Goal: Task Accomplishment & Management: Complete application form

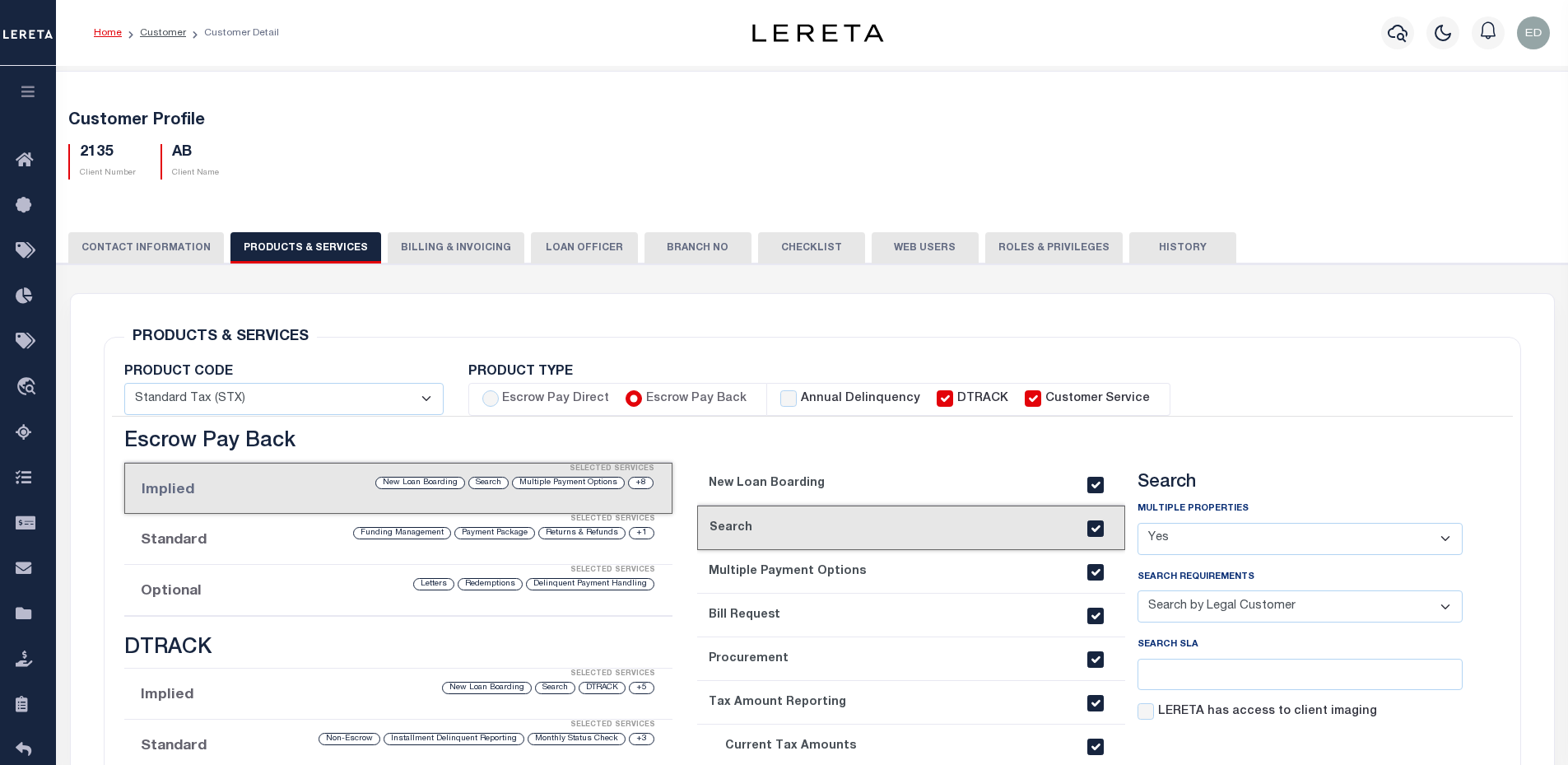
select select "Y"
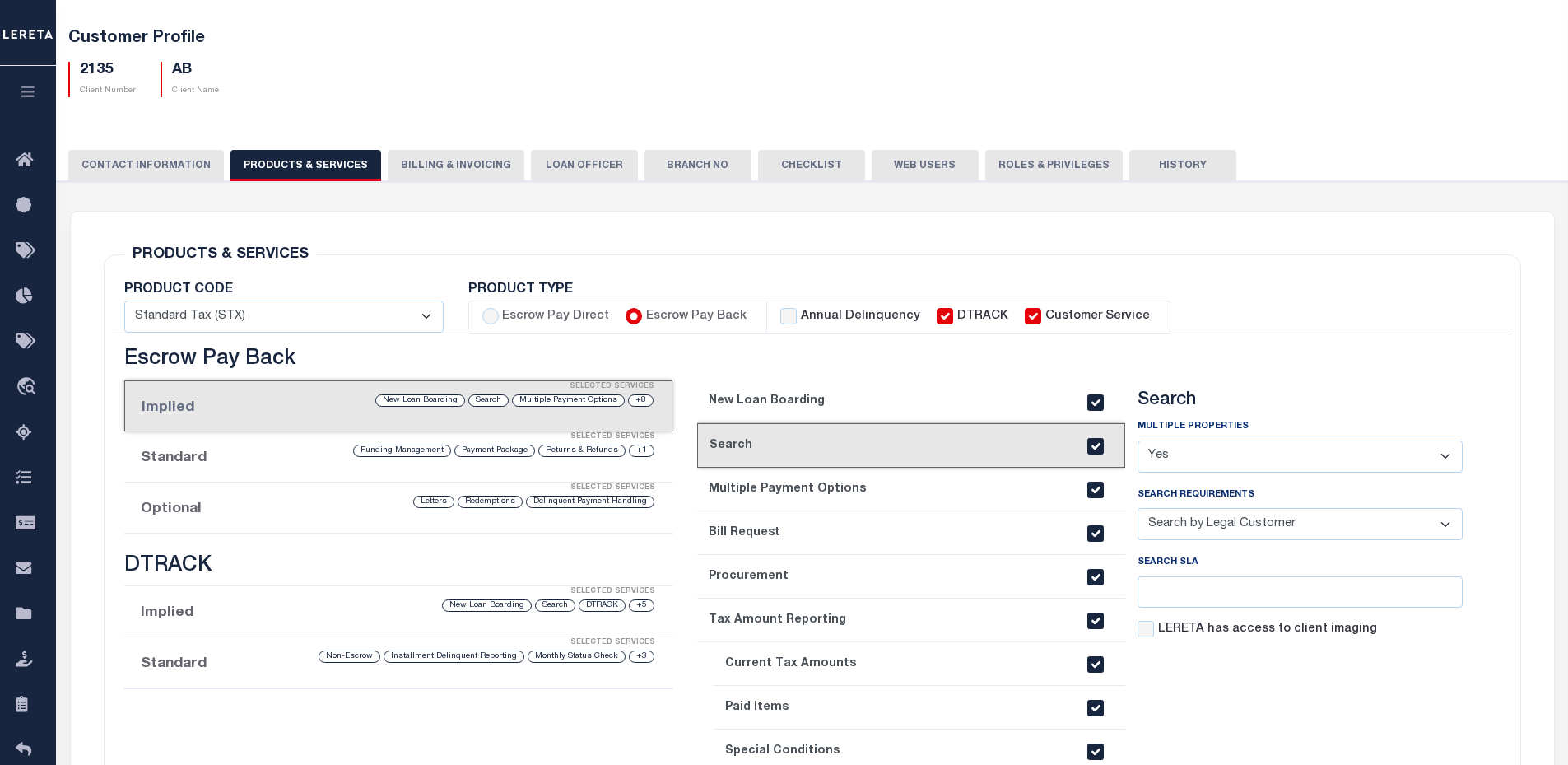
scroll to position [247, 0]
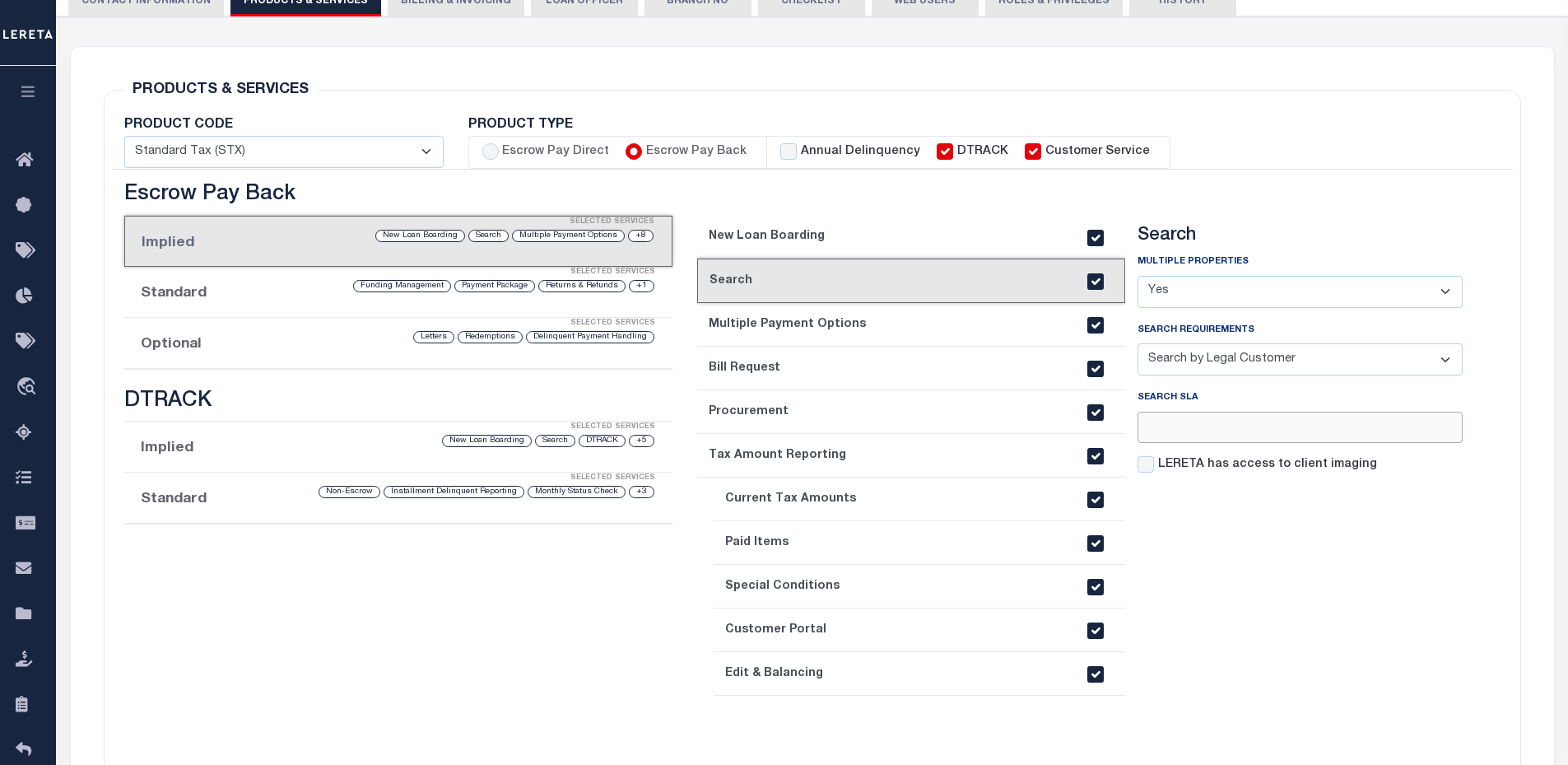
click at [1170, 422] on input "number" at bounding box center [1300, 427] width 325 height 32
type input "6"
click at [1379, 518] on section "Search Multiple Properties - Select - Yes No - Select - 6" at bounding box center [1300, 487] width 325 height 523
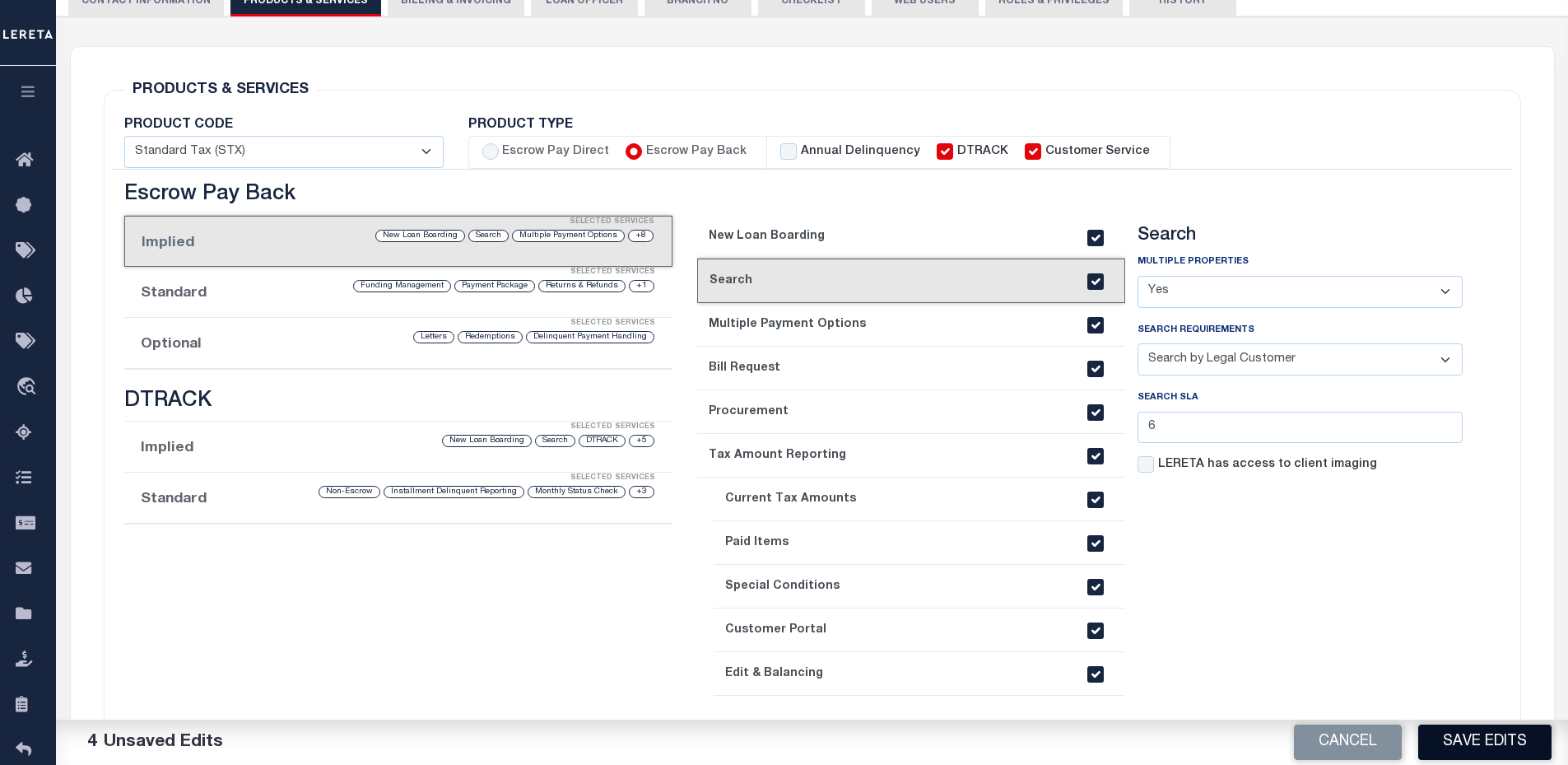
click at [1438, 745] on button "Save Edits" at bounding box center [1484, 742] width 133 height 36
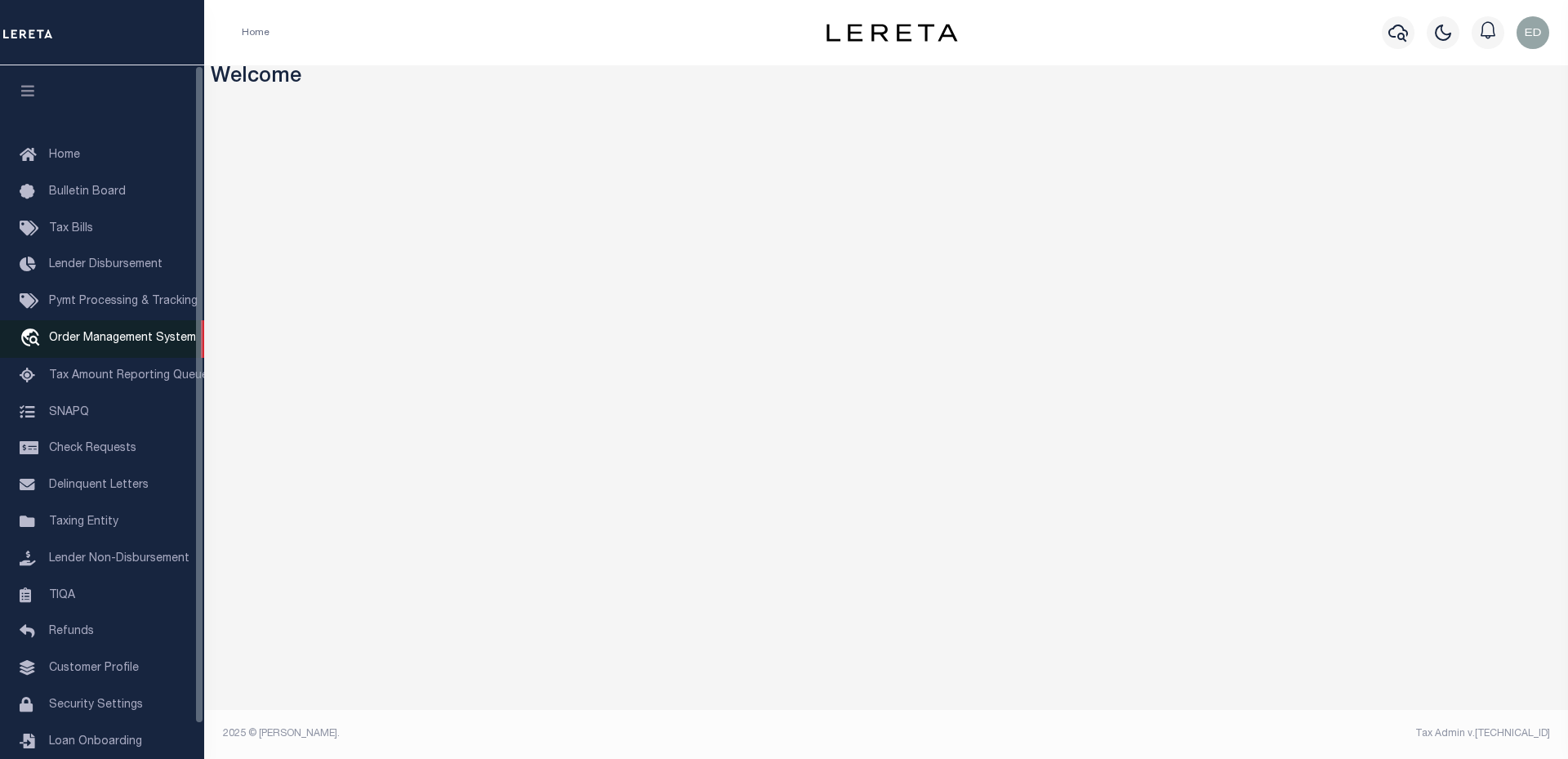
click at [69, 349] on link "travel_explore Order Management System" at bounding box center [102, 338] width 204 height 37
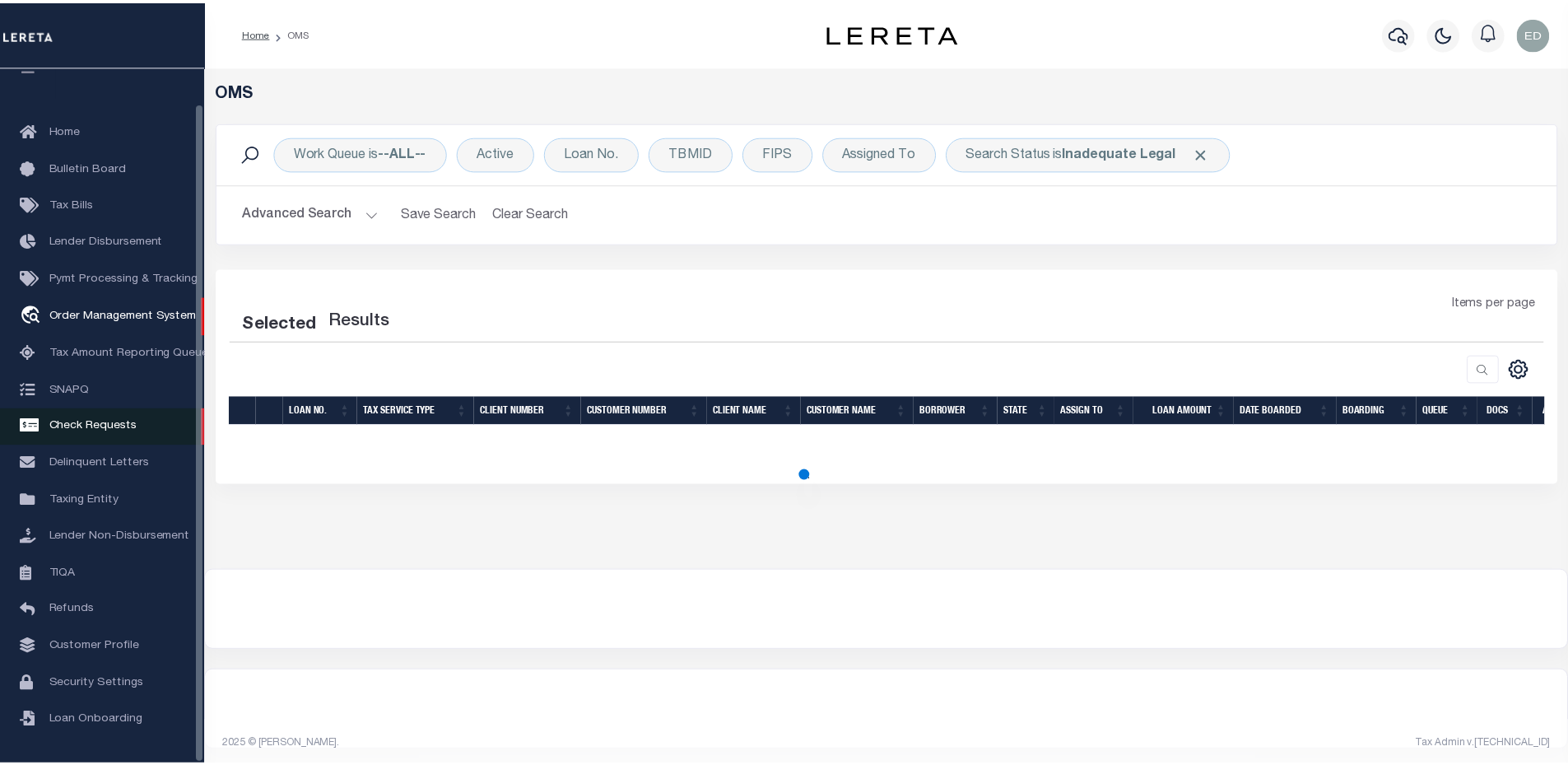
scroll to position [6, 0]
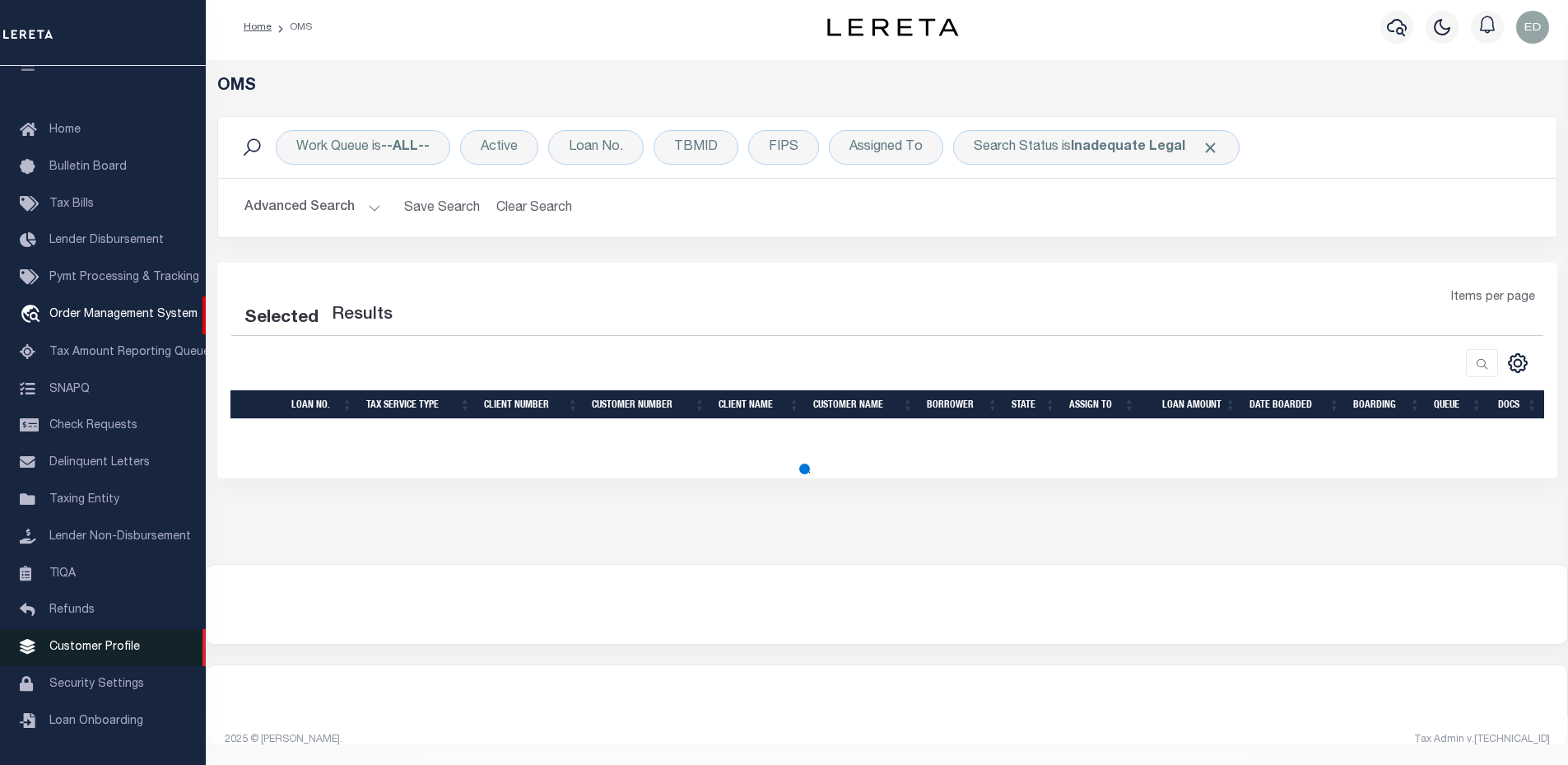
click at [90, 650] on span "Customer Profile" at bounding box center [95, 647] width 91 height 12
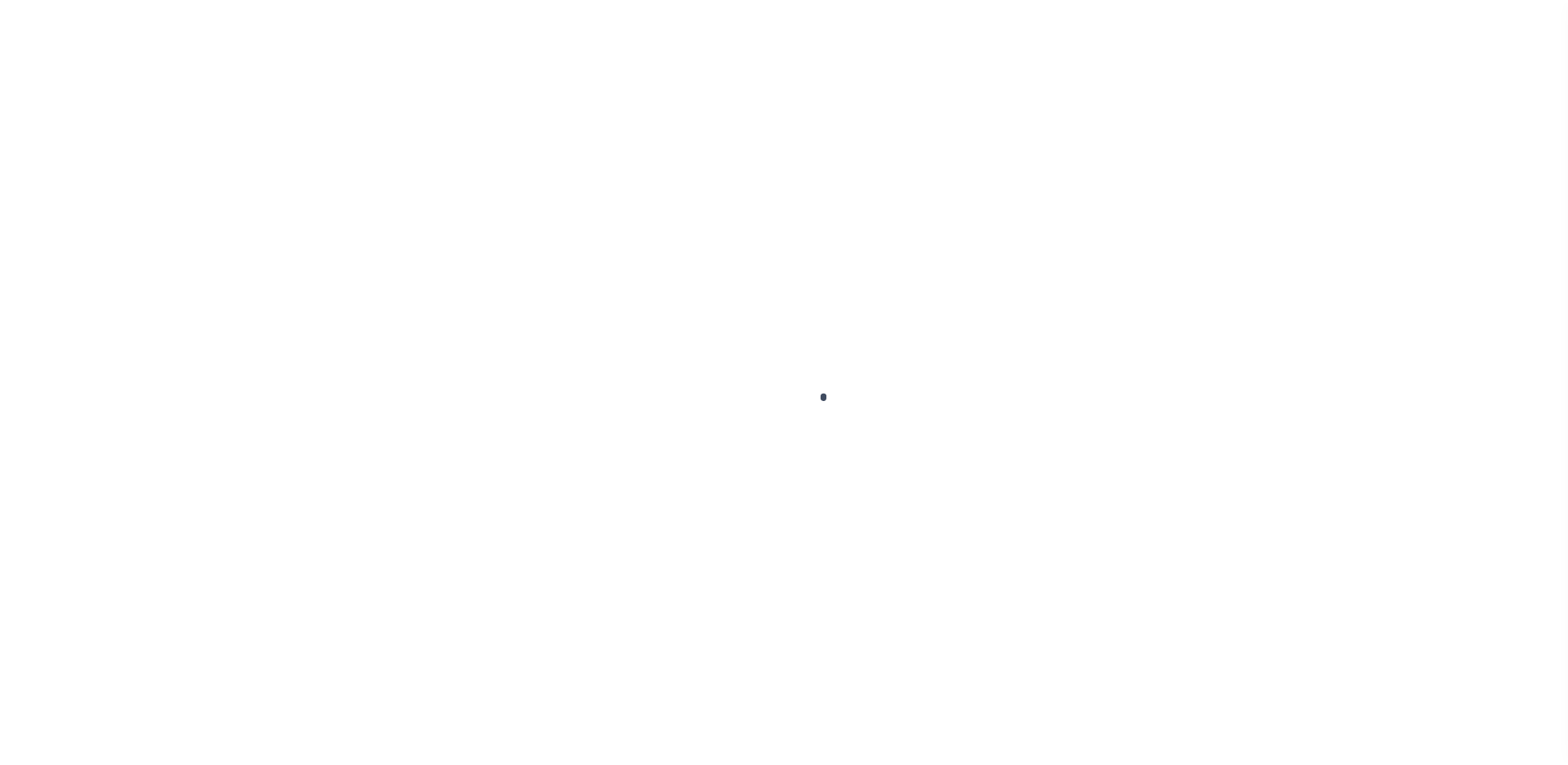
scroll to position [37, 0]
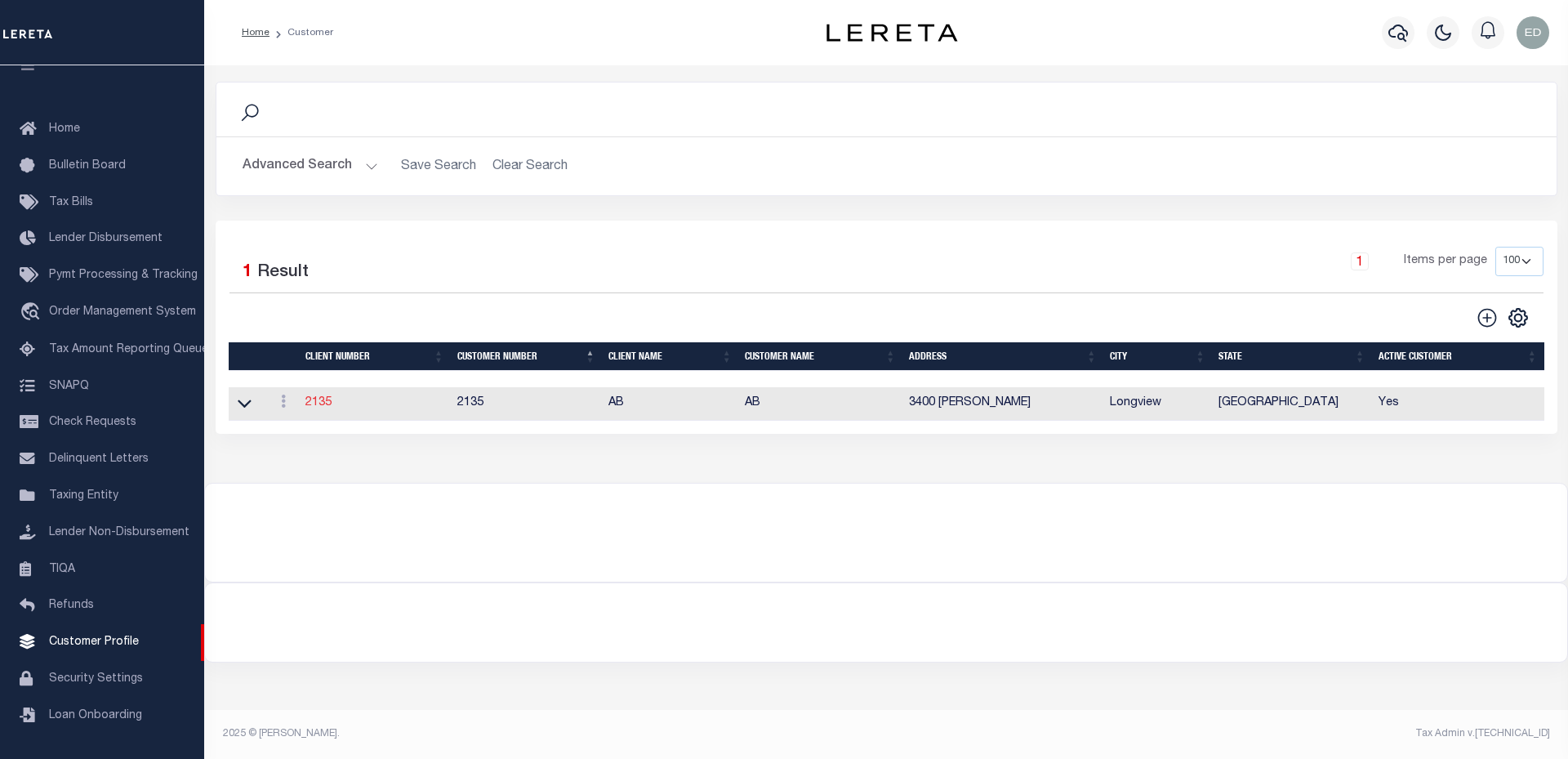
click at [311, 407] on link "2135" at bounding box center [318, 403] width 26 height 12
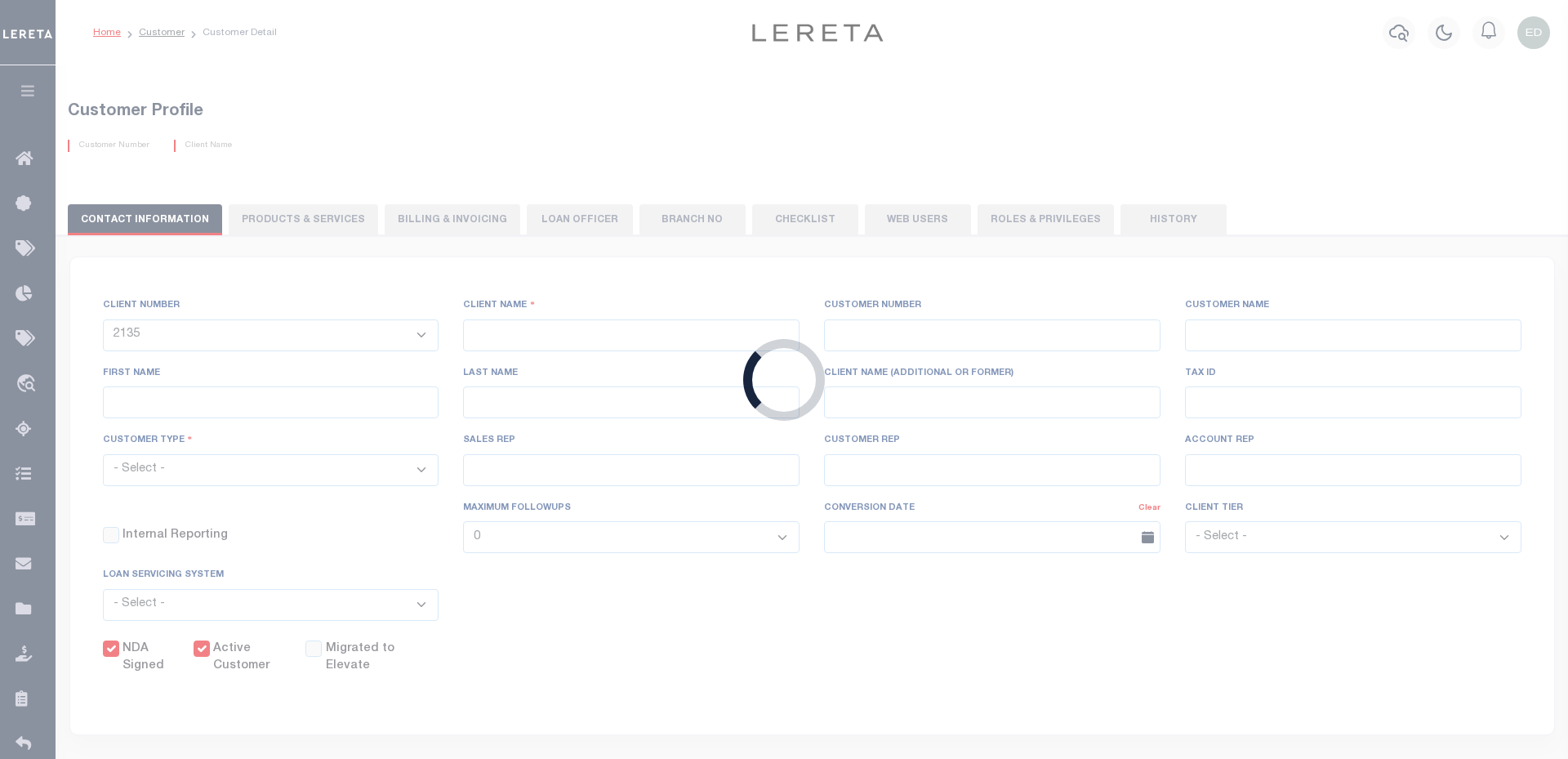
type input "AB"
type input "2135"
type input "AB"
type input "[PERSON_NAME]"
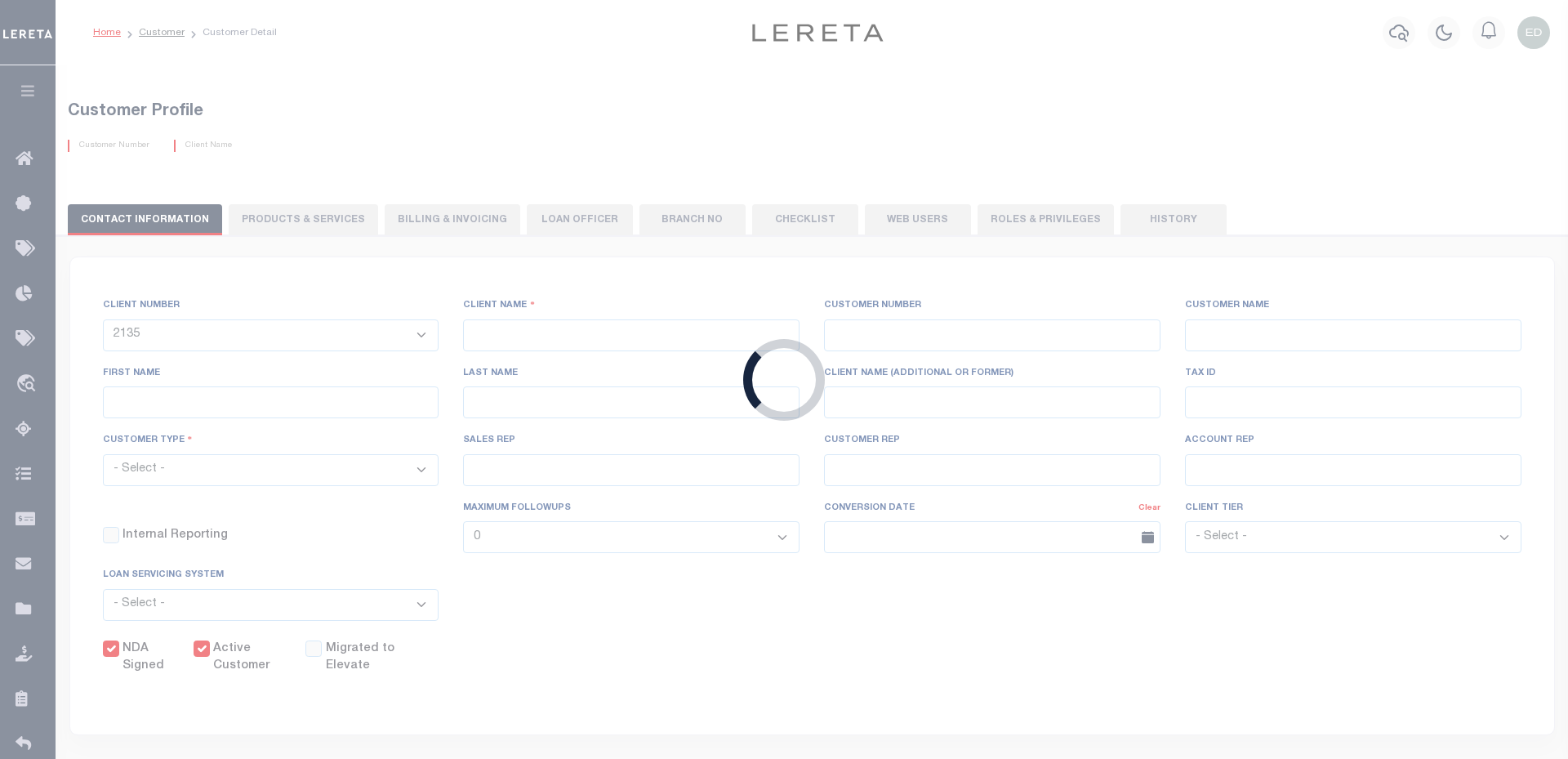
select select "Mixed Portfolio"
type input "[PERSON_NAME]"
select select "FIS"
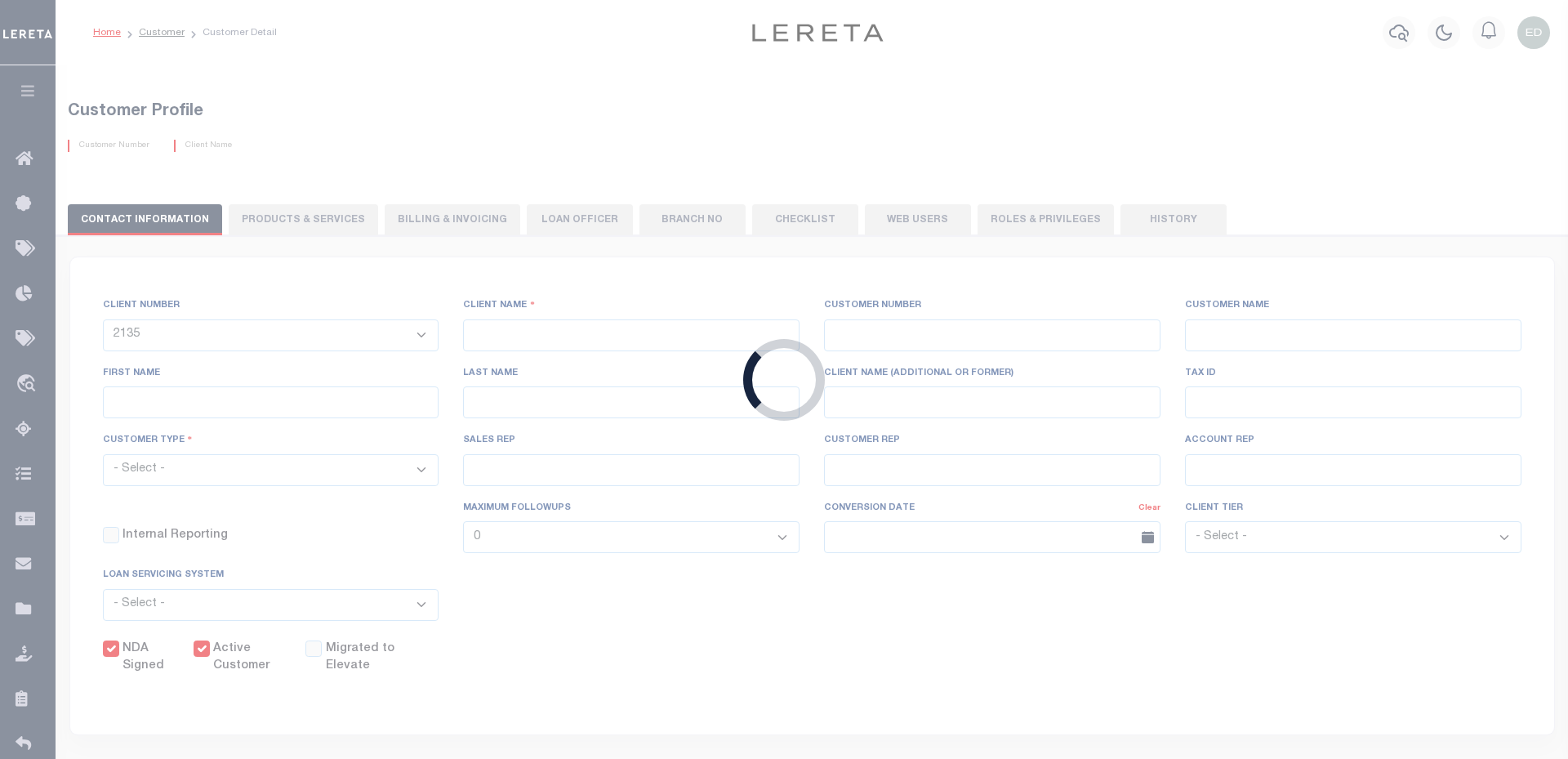
checkbox input "true"
select select
type textarea "Purchased / Acquired Mortgage Loans - $10.00 per loan"
type input "50"
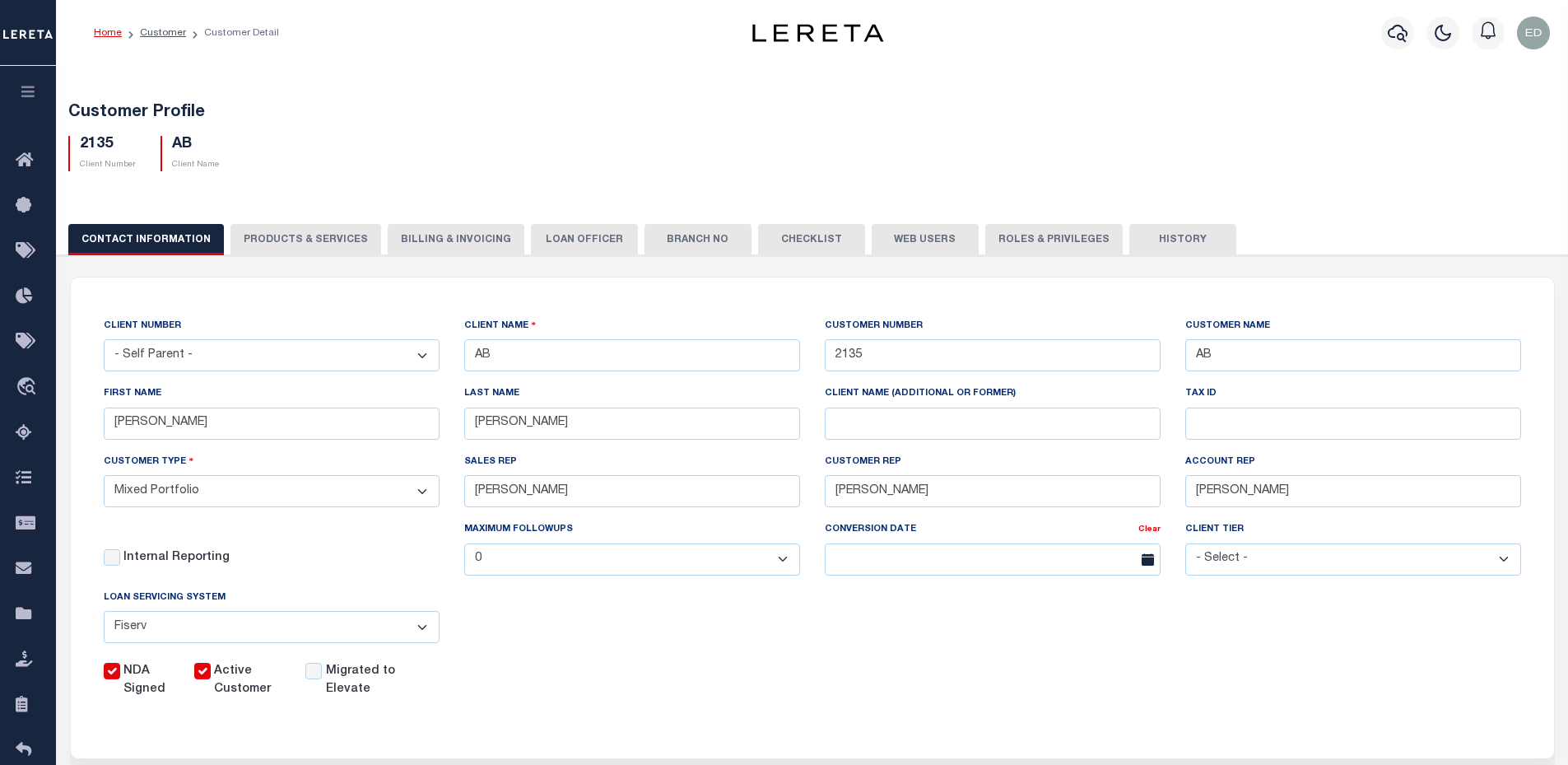
click at [307, 242] on button "PRODUCTS & SERVICES" at bounding box center [306, 240] width 151 height 31
select select "STX"
radio input "true"
checkbox input "true"
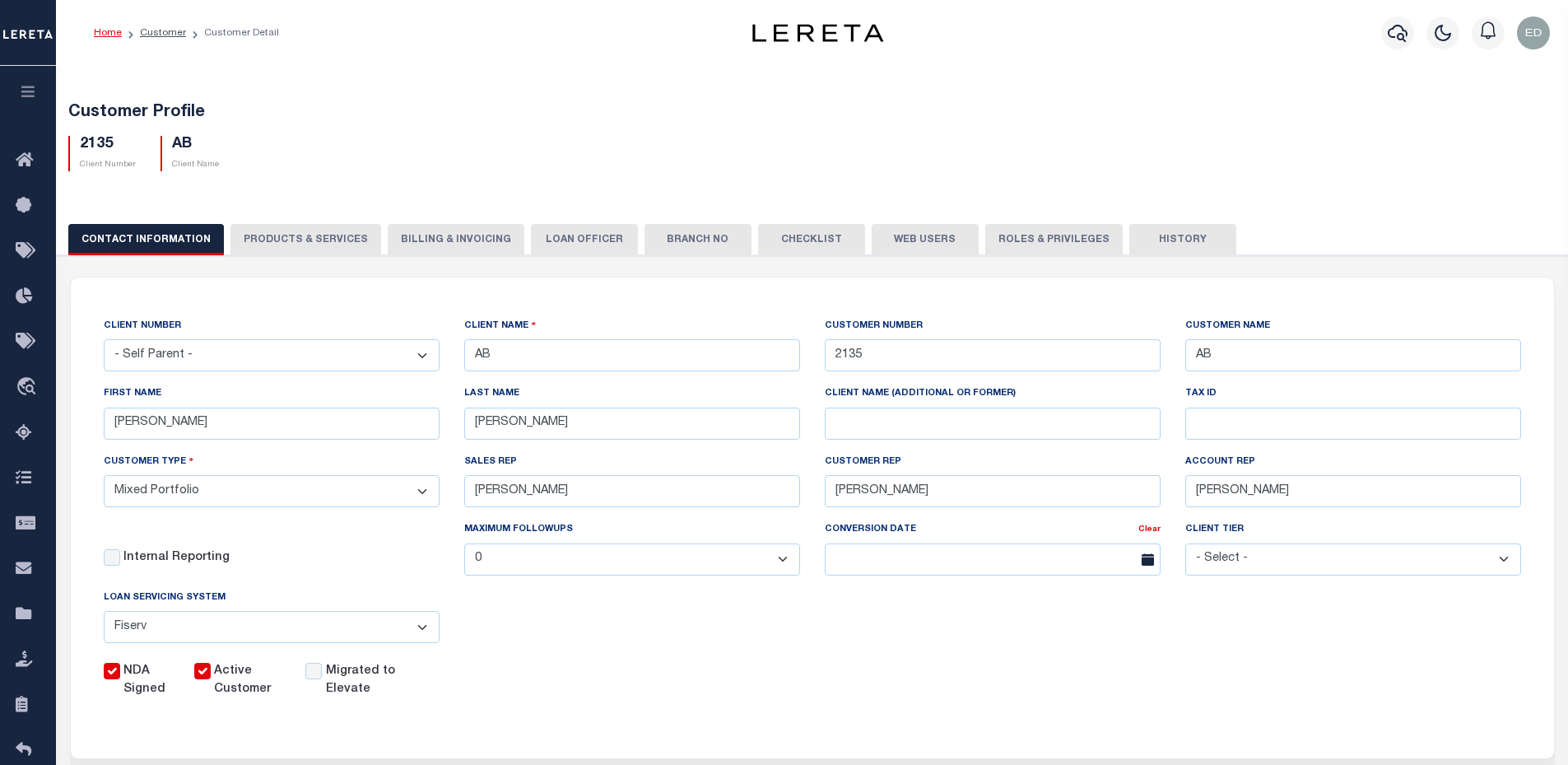
checkbox input "true"
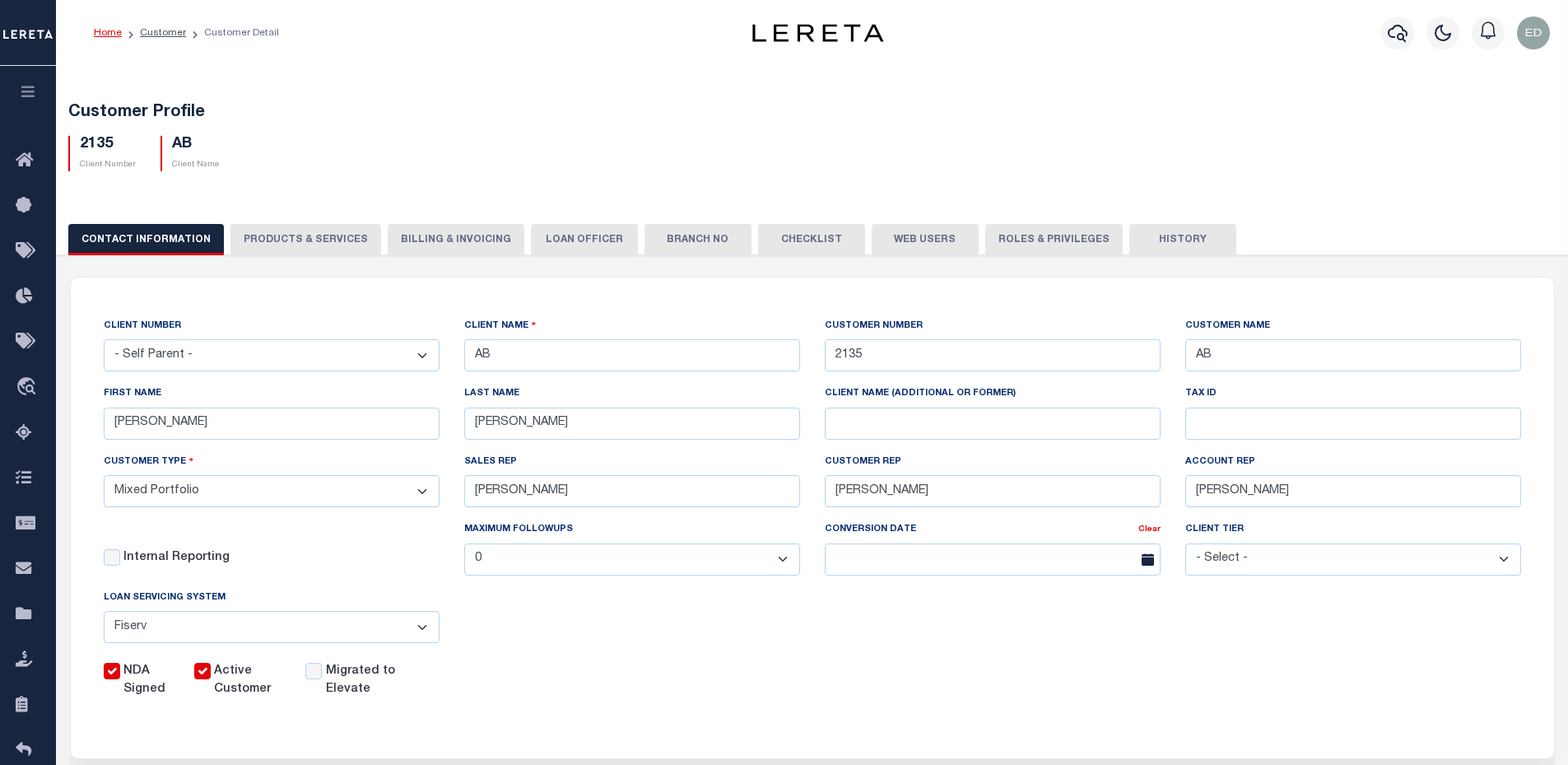
checkbox input "true"
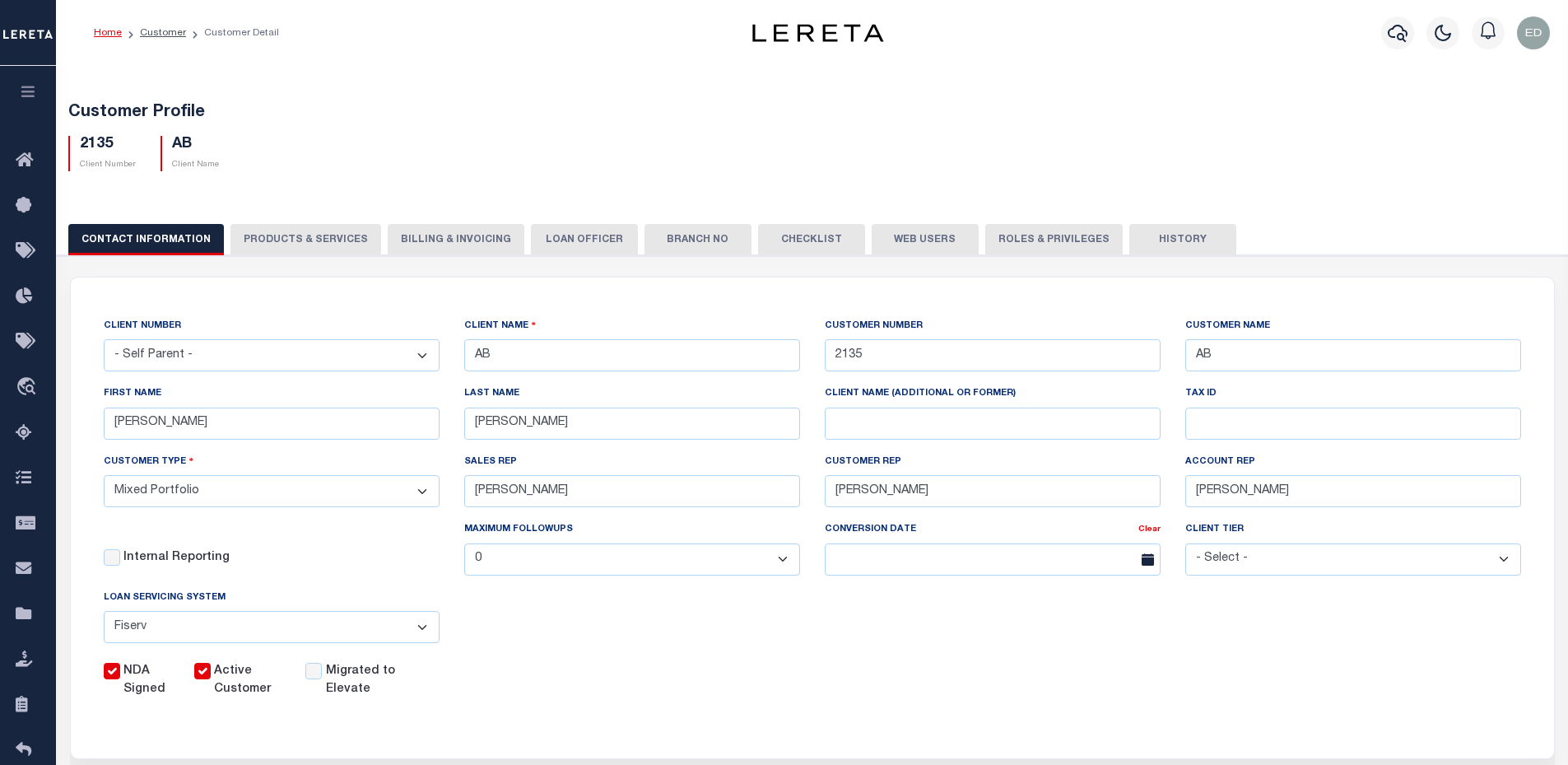
checkbox input "true"
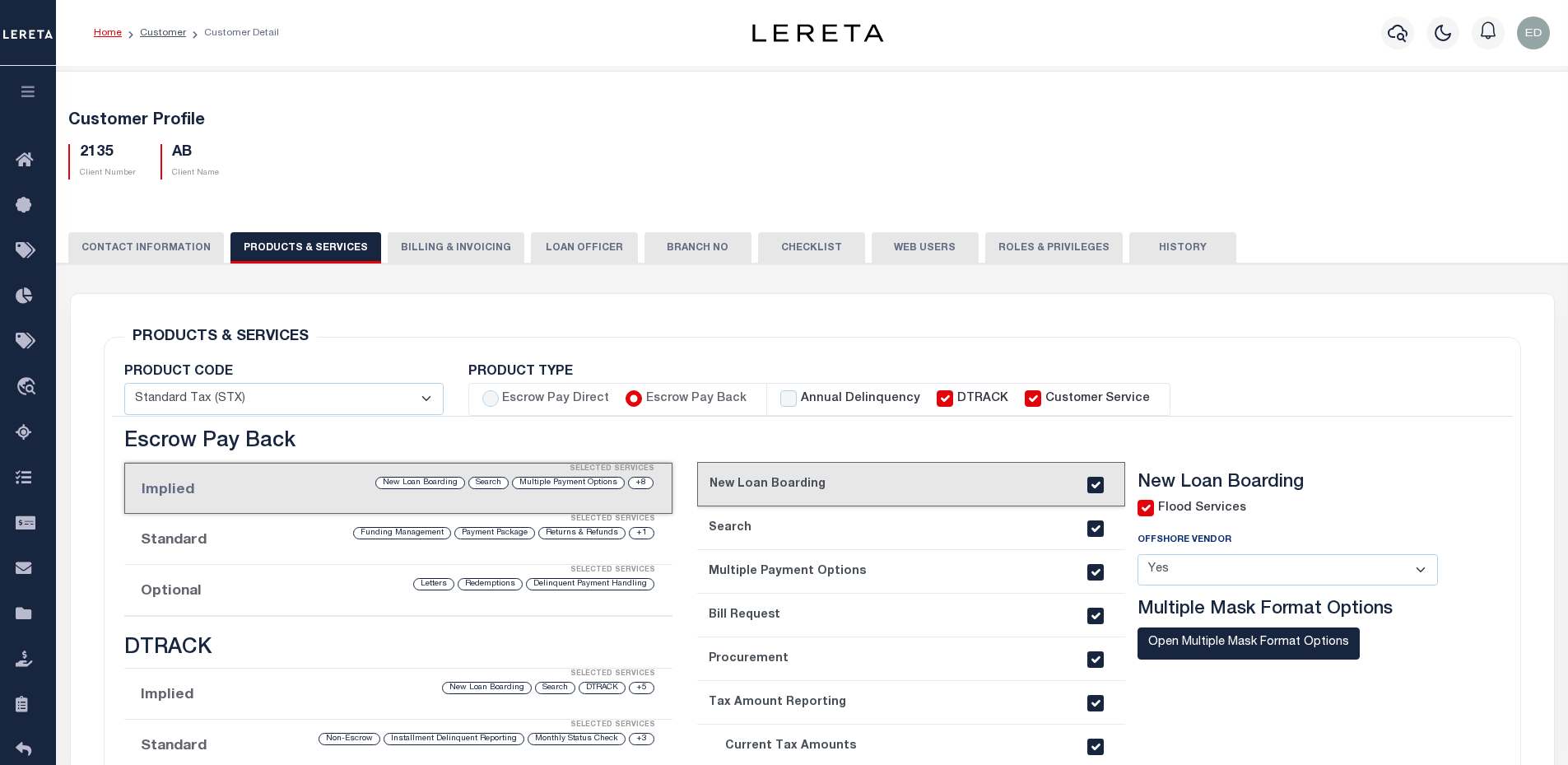
scroll to position [164, 0]
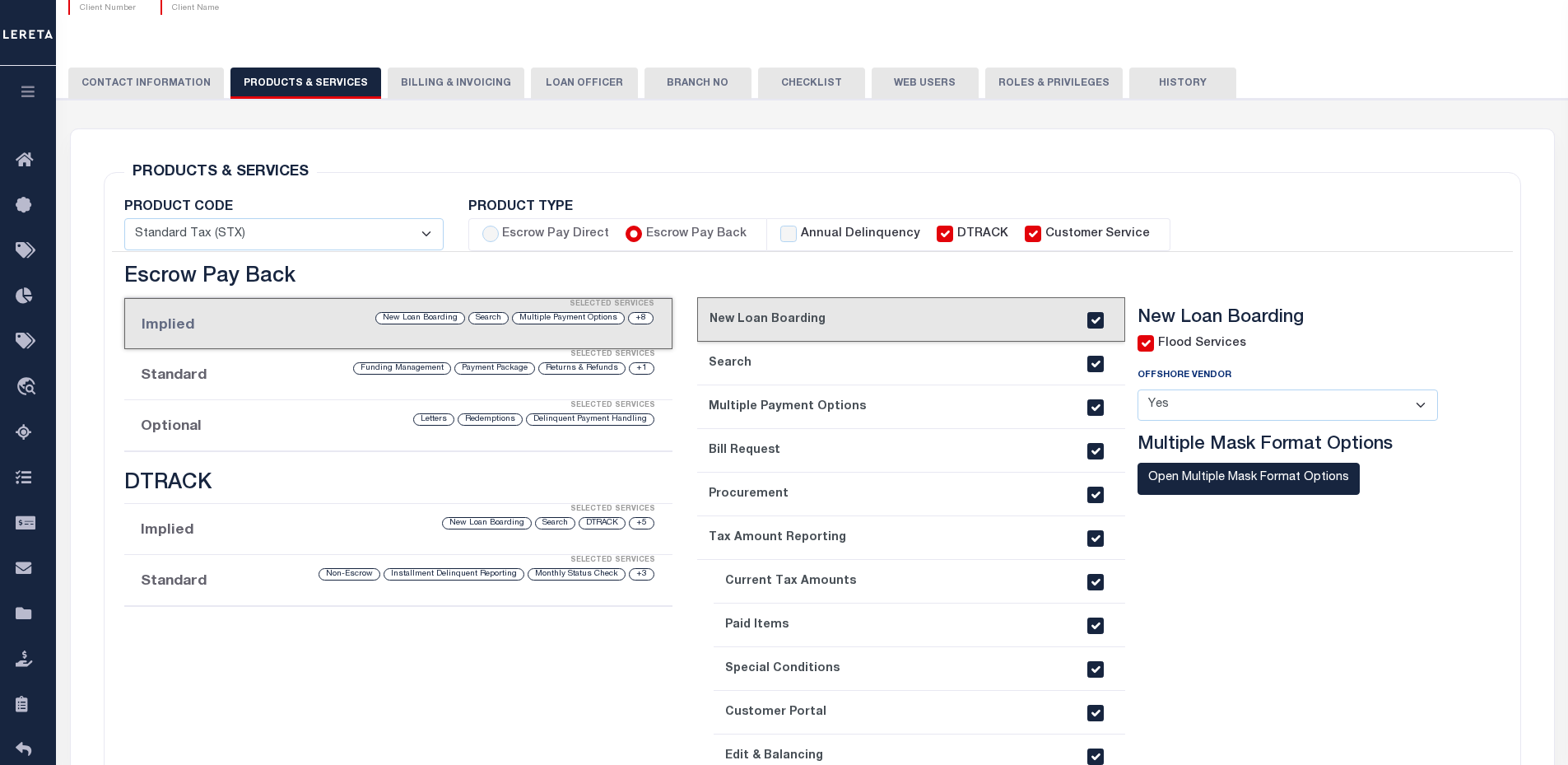
click at [847, 346] on link "2. Search" at bounding box center [911, 364] width 428 height 44
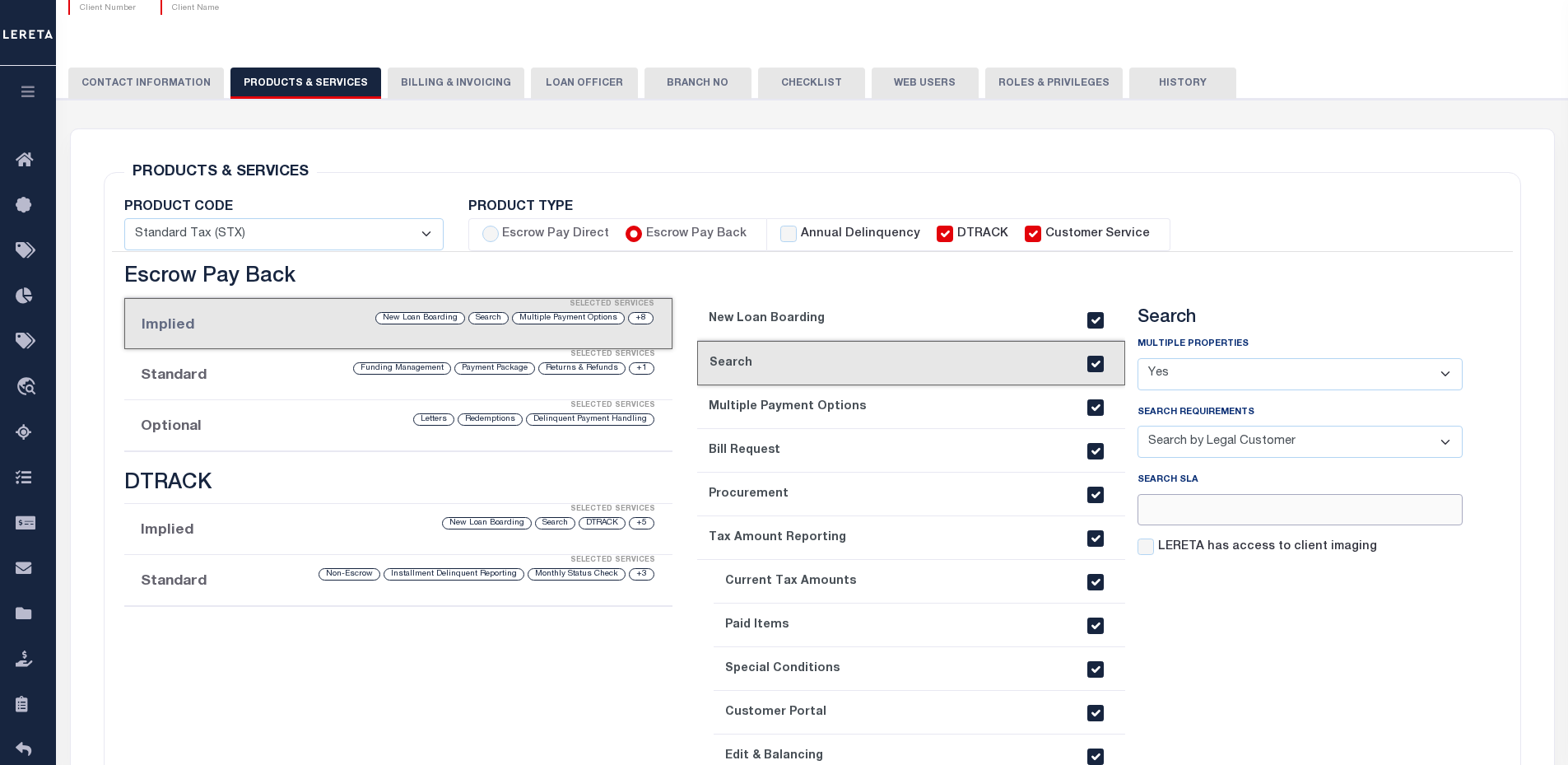
click at [1176, 512] on input "number" at bounding box center [1300, 510] width 325 height 32
type input "4"
click at [1301, 573] on section "Search Multiple Properties - Select - Yes No - Select - 4" at bounding box center [1300, 568] width 325 height 523
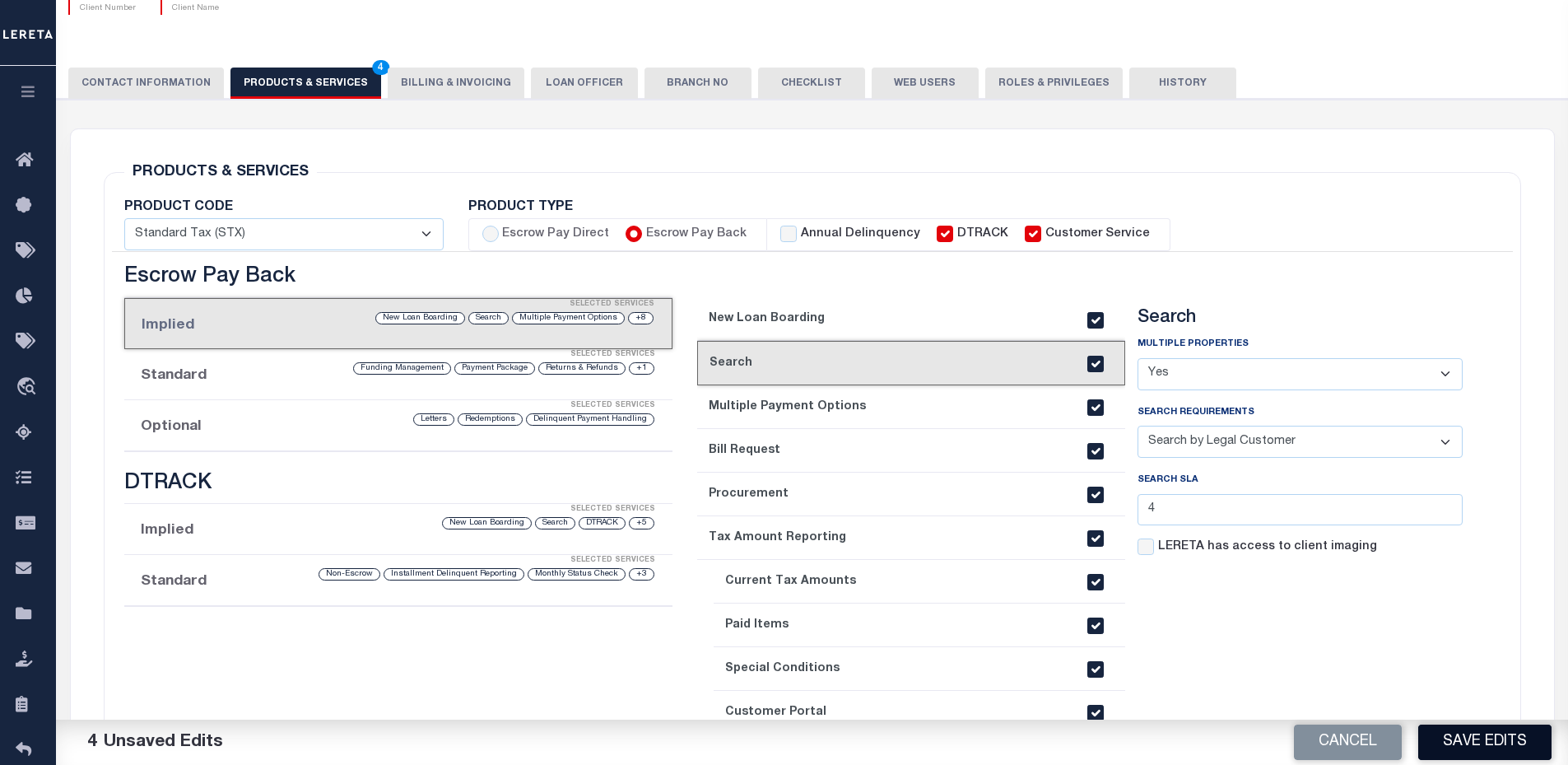
click at [1444, 748] on button "Save Edits" at bounding box center [1484, 742] width 133 height 36
